Goal: Task Accomplishment & Management: Manage account settings

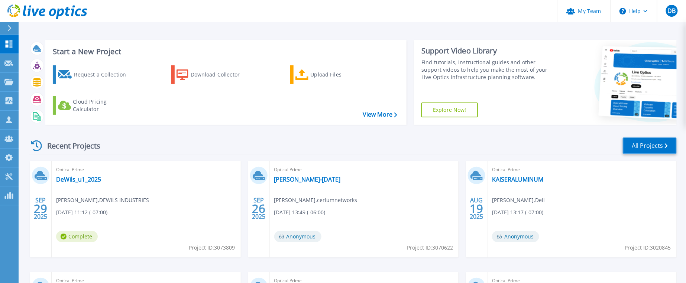
click at [656, 144] on link "All Projects" at bounding box center [649, 145] width 54 height 17
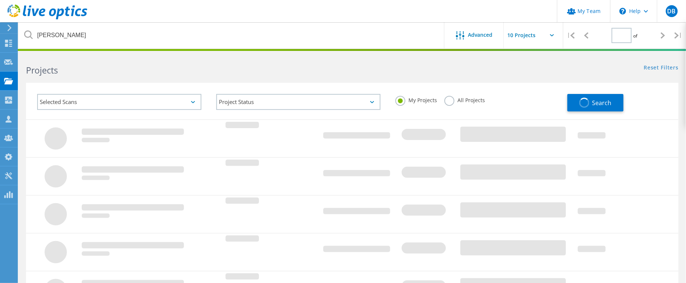
type input "1"
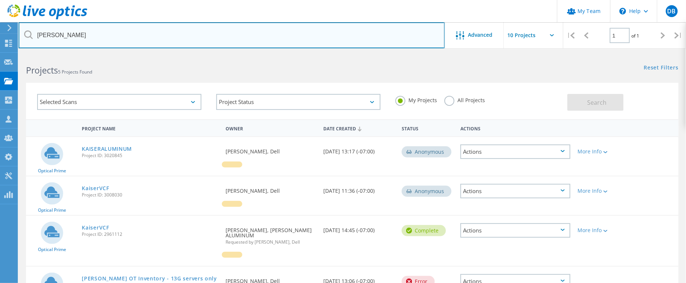
drag, startPoint x: 65, startPoint y: 34, endPoint x: 21, endPoint y: 40, distance: 44.7
click at [21, 39] on input "kaiser" at bounding box center [232, 35] width 426 height 26
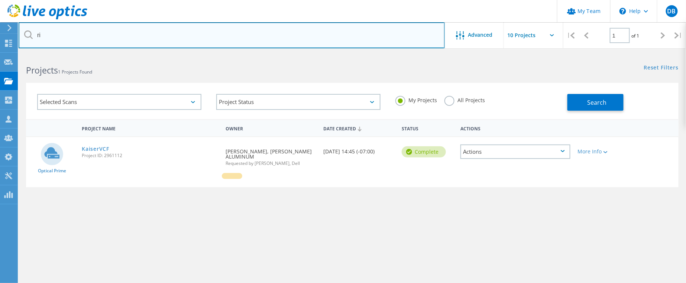
type input "r"
type input "l"
type input "kaiser"
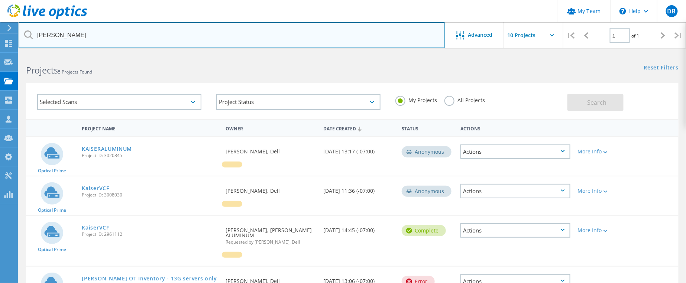
scroll to position [56, 0]
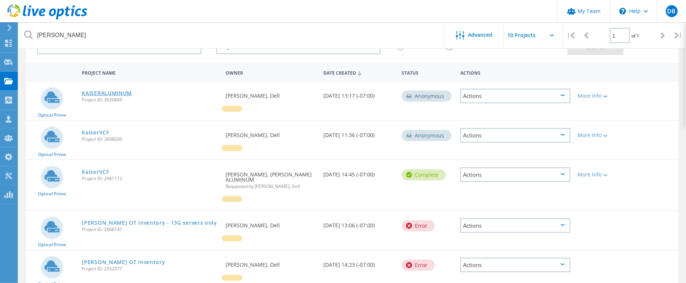
click at [113, 92] on link "KAISERALUMINUM" at bounding box center [107, 93] width 50 height 5
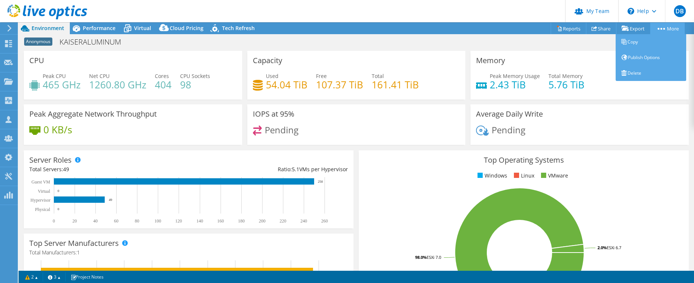
select select "USD"
click at [643, 55] on link "Publish Options" at bounding box center [651, 58] width 71 height 16
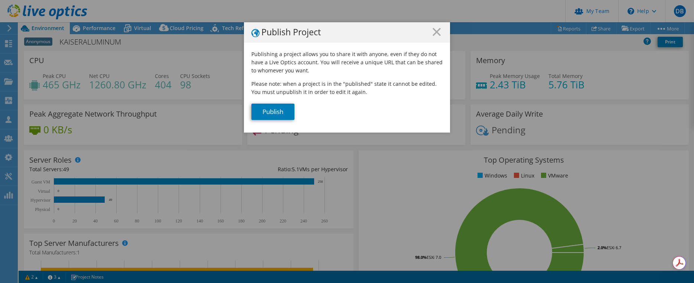
click at [433, 29] on icon at bounding box center [437, 32] width 8 height 8
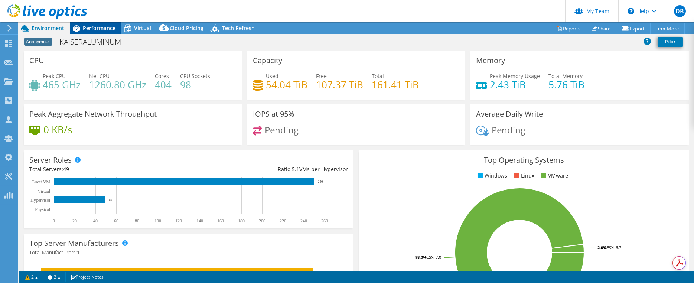
click at [91, 30] on span "Performance" at bounding box center [99, 28] width 33 height 7
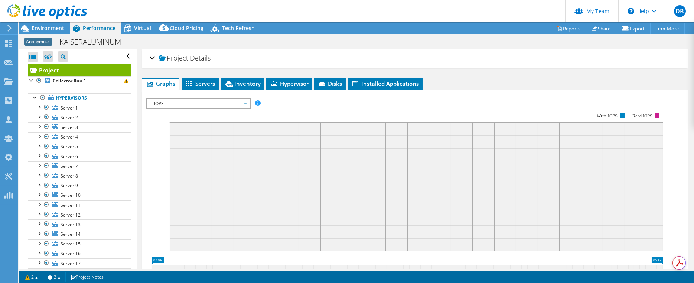
click at [151, 56] on div "Project Details" at bounding box center [415, 59] width 531 height 16
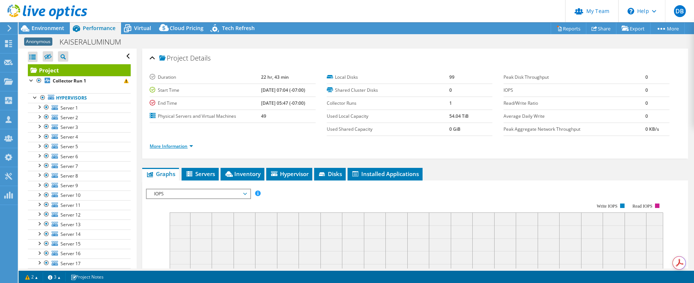
click at [171, 145] on link "More Information" at bounding box center [171, 146] width 43 height 6
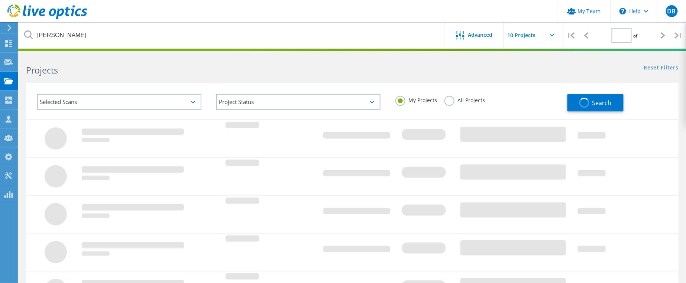
type input "1"
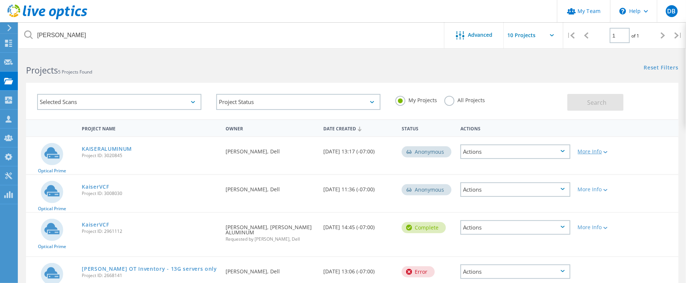
click at [591, 152] on div "More Info" at bounding box center [600, 151] width 45 height 5
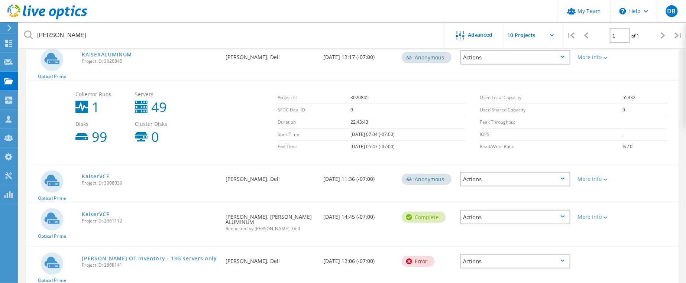
scroll to position [45, 0]
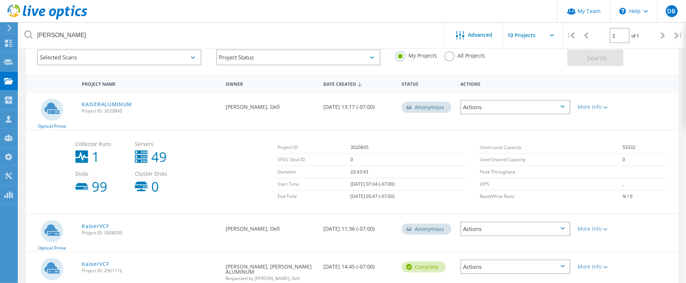
click at [562, 105] on icon at bounding box center [562, 106] width 4 height 2
click at [490, 102] on div "Project Details" at bounding box center [515, 102] width 108 height 12
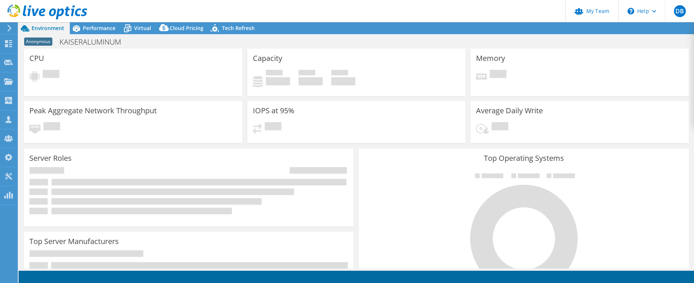
select select "USD"
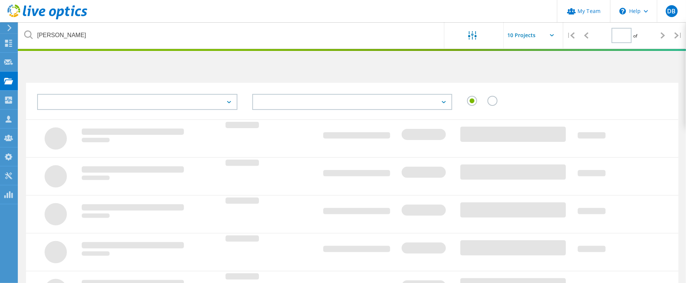
type input "1"
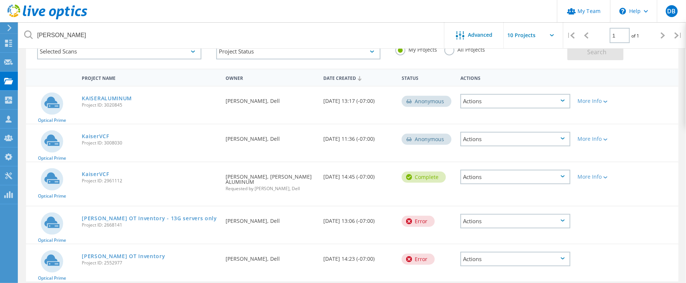
scroll to position [73, 0]
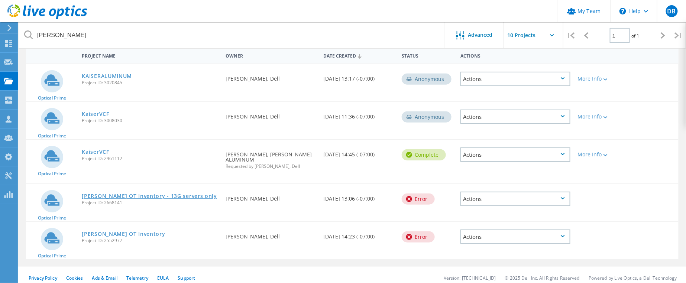
click at [136, 194] on link "[PERSON_NAME] OT Inventory - 13G servers only" at bounding box center [149, 196] width 135 height 5
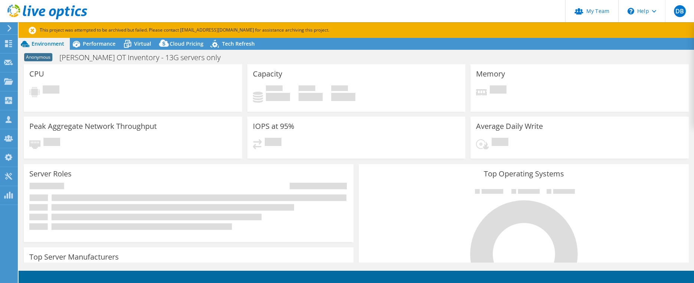
select select "USD"
select select "USWest"
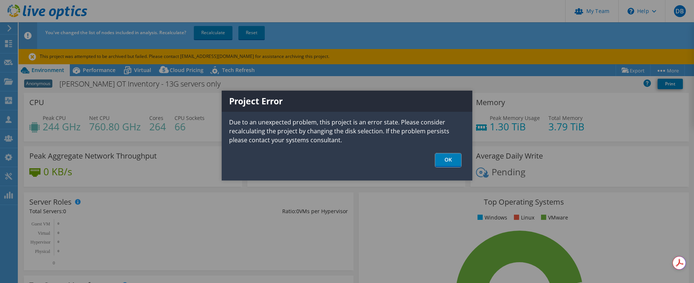
click at [442, 164] on link "OK" at bounding box center [448, 160] width 26 height 14
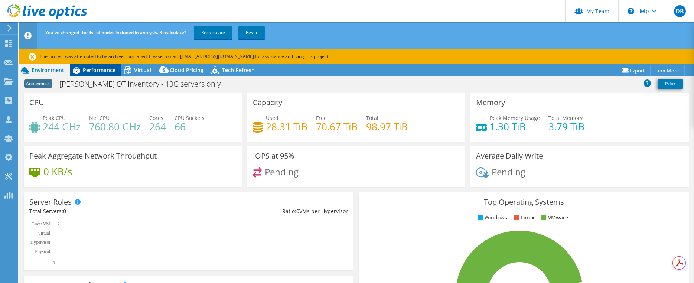
click at [91, 70] on span "Performance" at bounding box center [99, 69] width 33 height 7
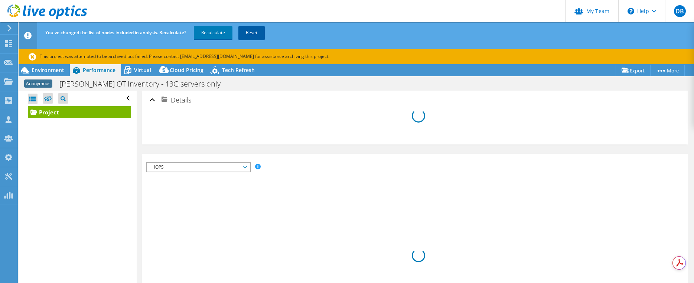
click at [253, 33] on link "Reset" at bounding box center [251, 32] width 26 height 13
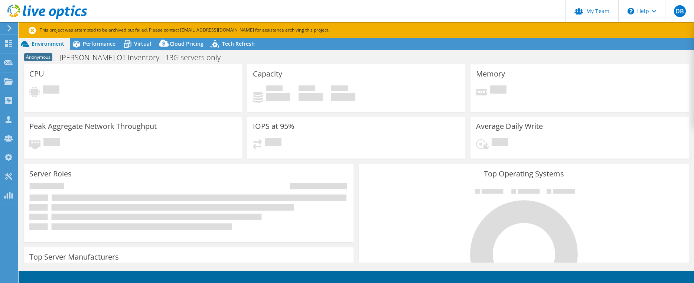
select select "USWest"
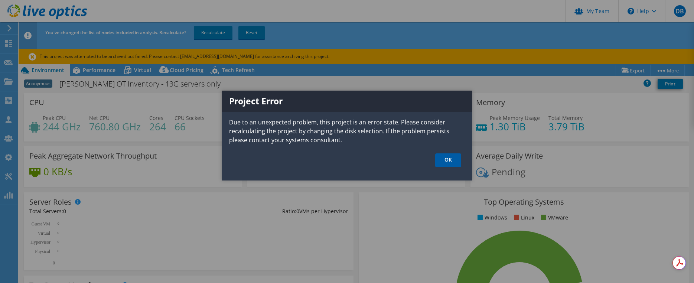
click at [441, 161] on link "OK" at bounding box center [448, 160] width 26 height 14
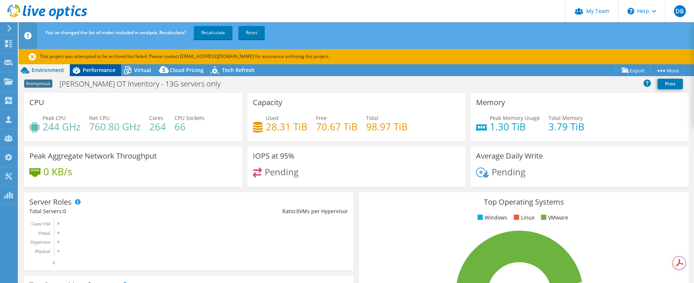
click at [87, 67] on span "Performance" at bounding box center [99, 69] width 33 height 7
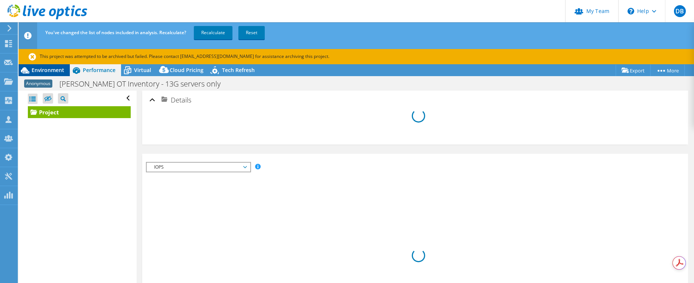
click at [44, 71] on span "Environment" at bounding box center [48, 69] width 33 height 7
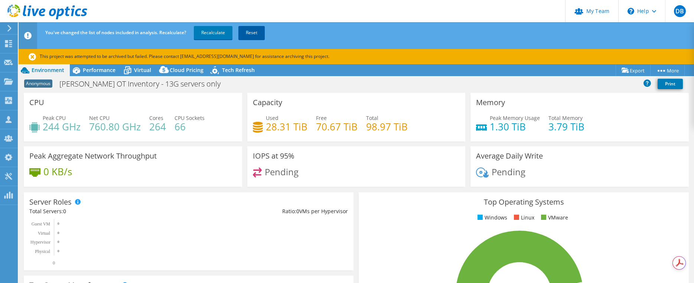
click at [253, 33] on link "Reset" at bounding box center [251, 32] width 26 height 13
click at [589, 14] on link "My Team" at bounding box center [591, 11] width 53 height 22
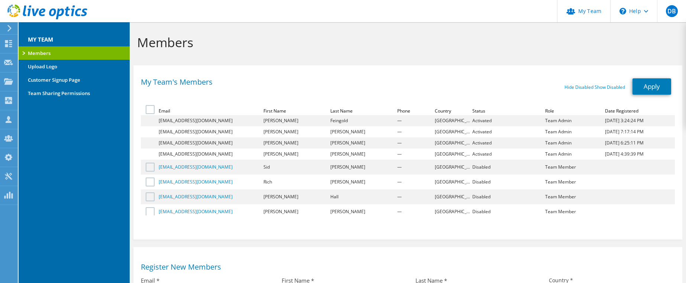
select select "224"
click at [44, 66] on link "Upload Logo" at bounding box center [74, 66] width 111 height 13
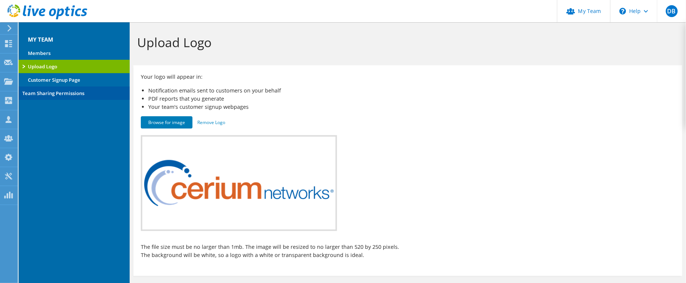
click at [44, 92] on link "Team Sharing Permissions" at bounding box center [74, 93] width 111 height 13
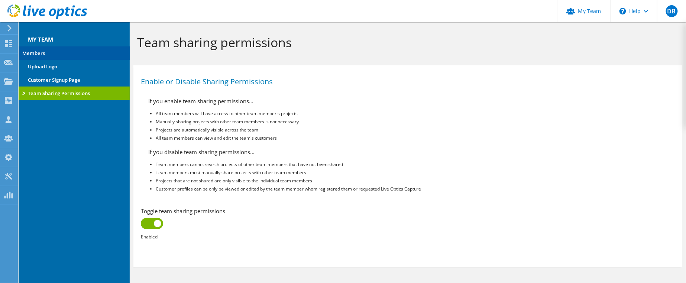
click at [40, 53] on link "Members" at bounding box center [74, 52] width 111 height 13
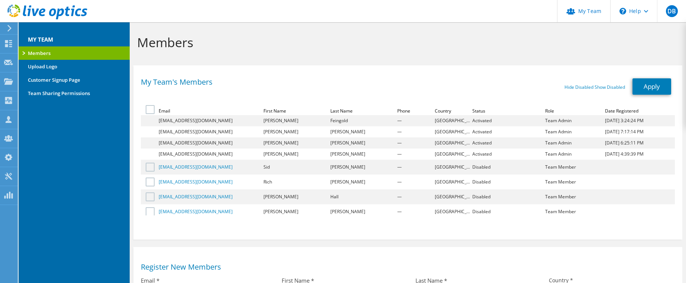
select select "224"
click at [621, 85] on icon at bounding box center [623, 86] width 4 height 2
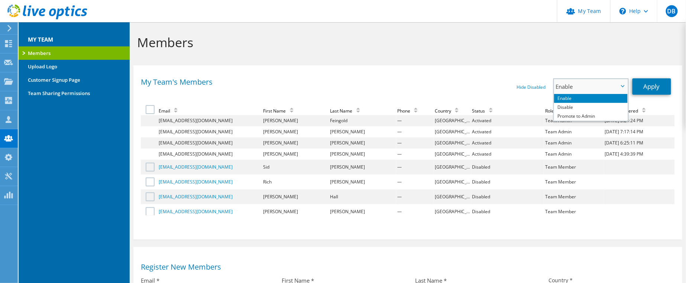
click at [621, 84] on span "Enable" at bounding box center [591, 86] width 74 height 15
click at [486, 77] on div "My Team's Members Hide Disabled Show Disabled Enable Disable Promote to Admin E…" at bounding box center [407, 150] width 549 height 163
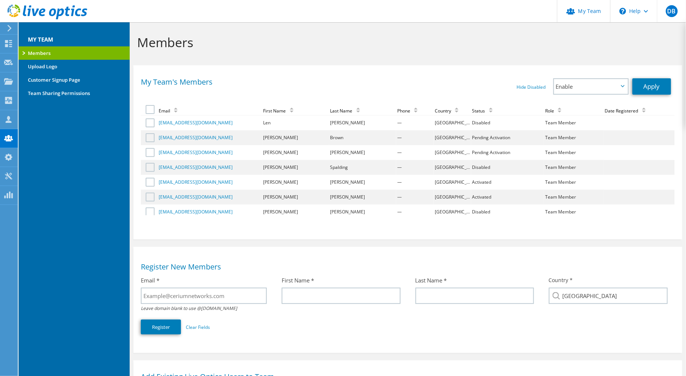
scroll to position [204, 0]
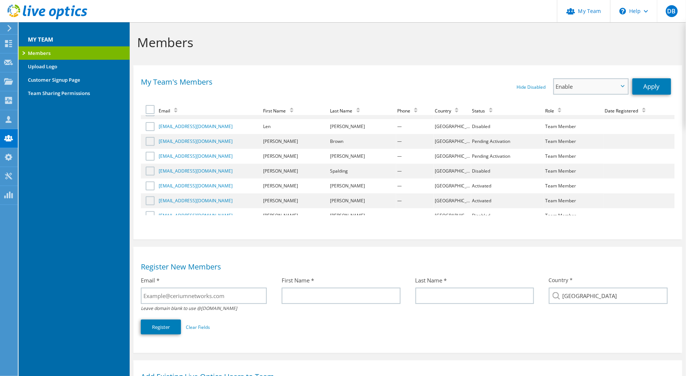
click at [621, 87] on icon at bounding box center [623, 86] width 4 height 2
click at [518, 97] on div "My Team's Members Hide Disabled Show Disabled Enable Disable Promote to Admin E…" at bounding box center [408, 89] width 534 height 22
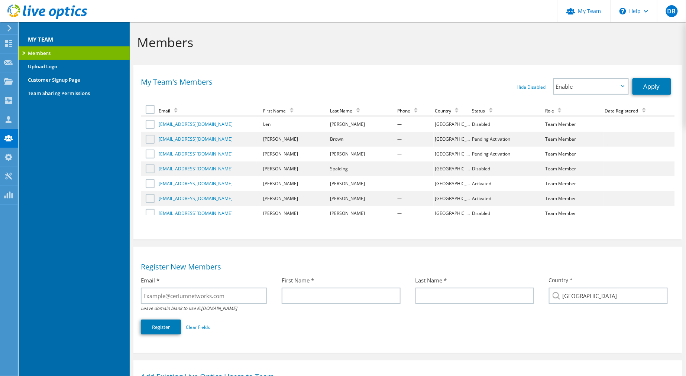
click at [151, 195] on label at bounding box center [151, 198] width 11 height 9
click at [0, 0] on input "checkbox" at bounding box center [0, 0] width 0 height 0
click at [622, 86] on icon at bounding box center [623, 86] width 4 height 2
click at [572, 107] on li "Disable" at bounding box center [591, 107] width 74 height 9
click at [646, 86] on link "Apply" at bounding box center [651, 86] width 39 height 16
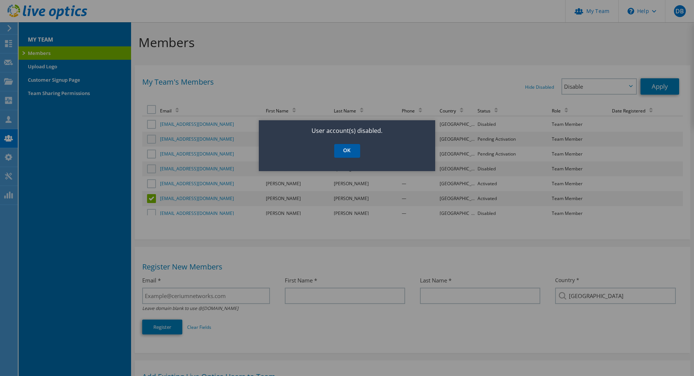
click at [348, 152] on link "OK" at bounding box center [347, 151] width 26 height 14
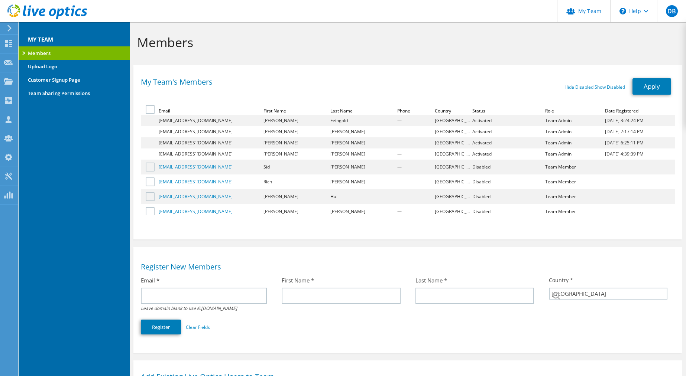
select select "224"
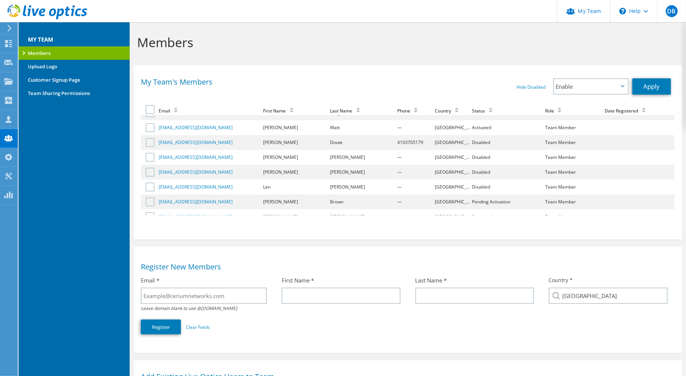
scroll to position [111, 0]
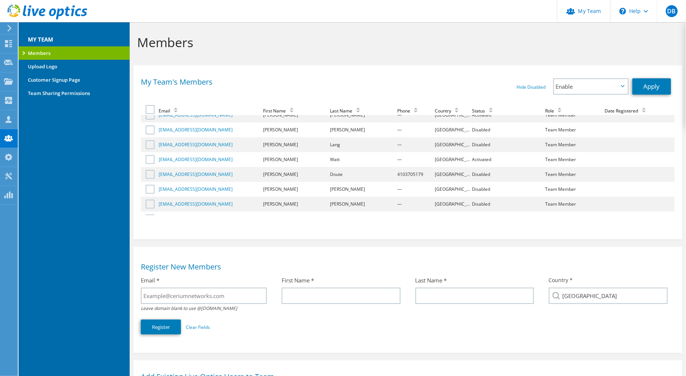
click at [472, 113] on div "Status" at bounding box center [484, 111] width 24 height 6
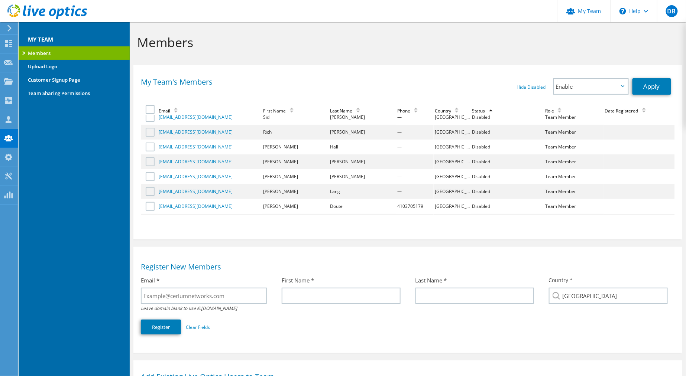
scroll to position [119, 0]
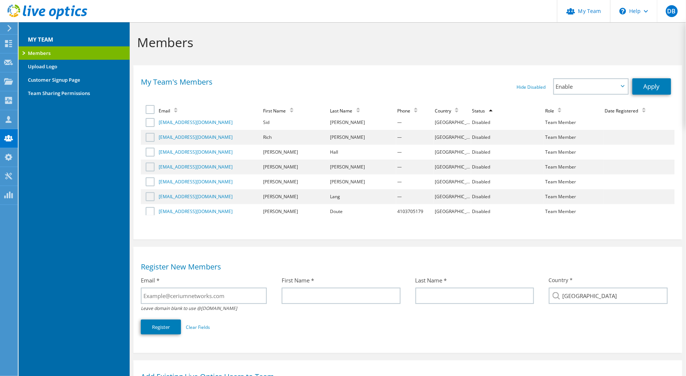
click at [474, 47] on h1 "Members" at bounding box center [405, 43] width 537 height 16
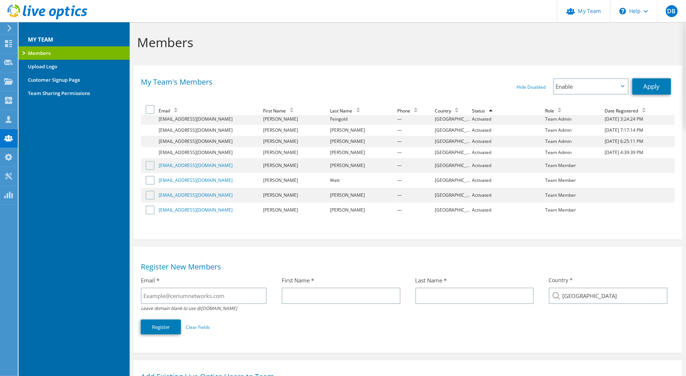
scroll to position [0, 0]
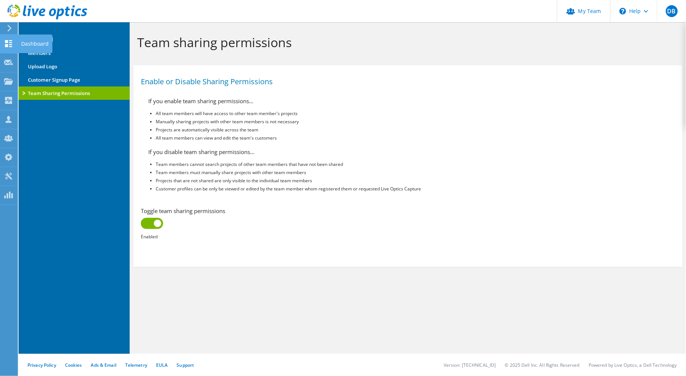
click at [12, 41] on icon at bounding box center [8, 43] width 9 height 7
